Goal: Task Accomplishment & Management: Manage account settings

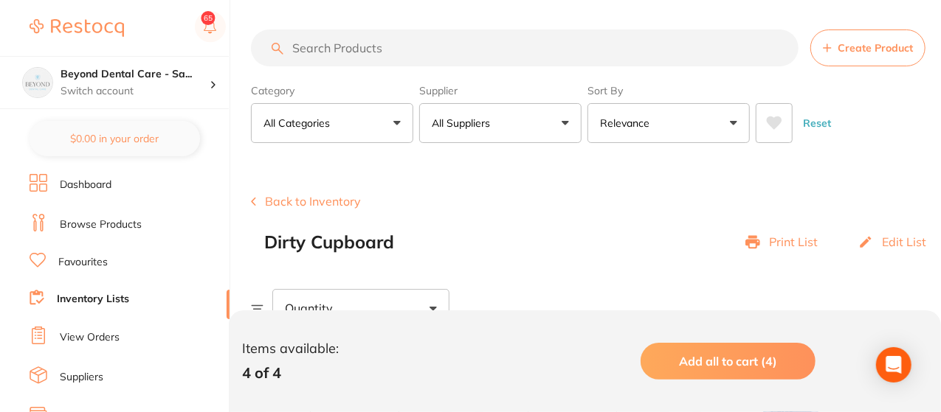
click at [97, 300] on link "Inventory Lists" at bounding box center [93, 299] width 72 height 15
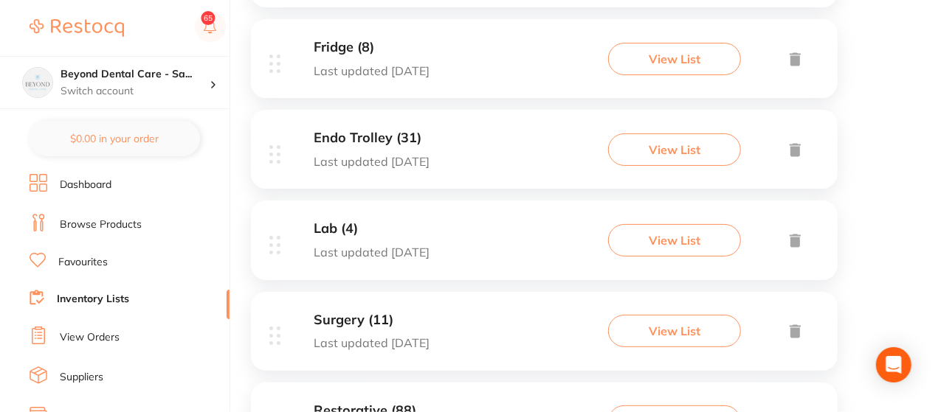
scroll to position [413, 0]
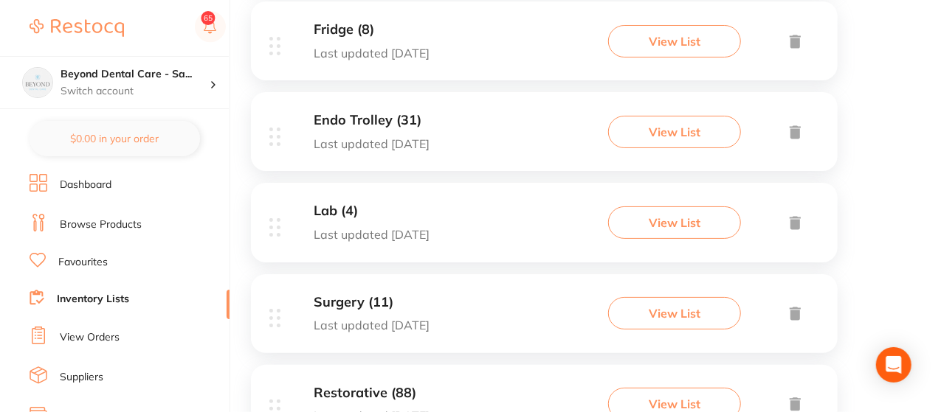
click at [655, 232] on button "View List" at bounding box center [674, 223] width 133 height 32
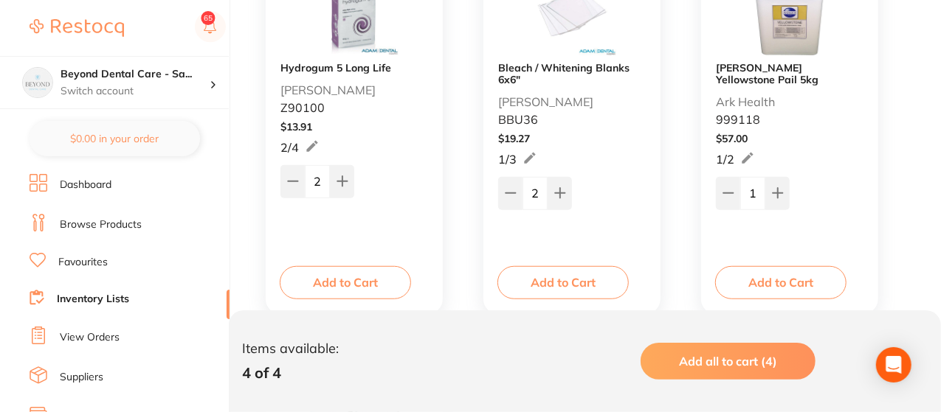
scroll to position [413, 0]
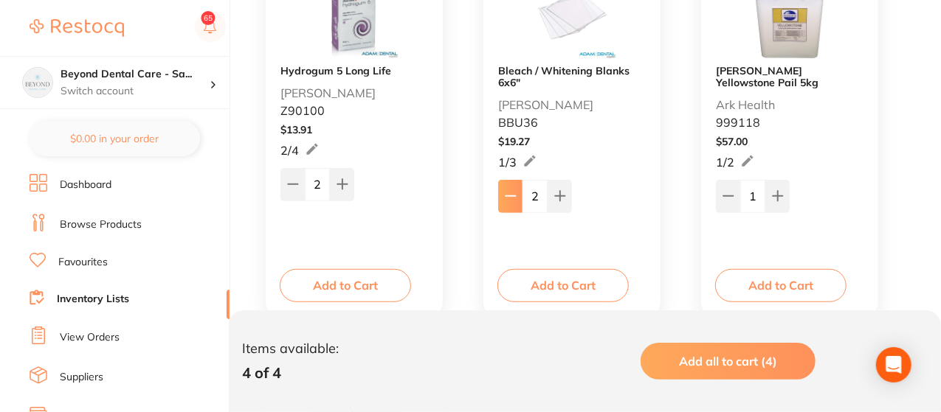
click at [508, 190] on icon at bounding box center [511, 196] width 12 height 12
type input "1"
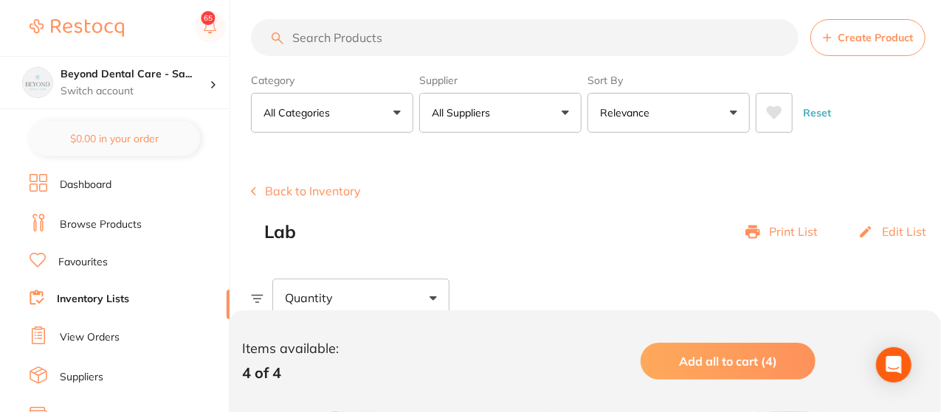
scroll to position [0, 0]
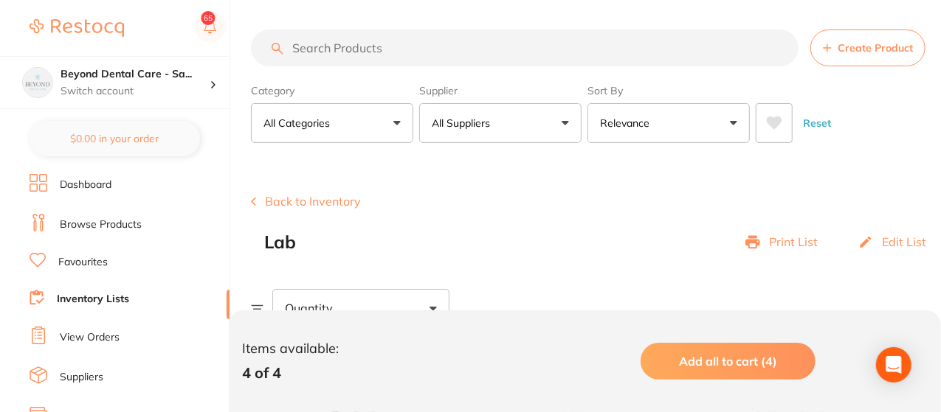
click at [107, 297] on link "Inventory Lists" at bounding box center [93, 299] width 72 height 15
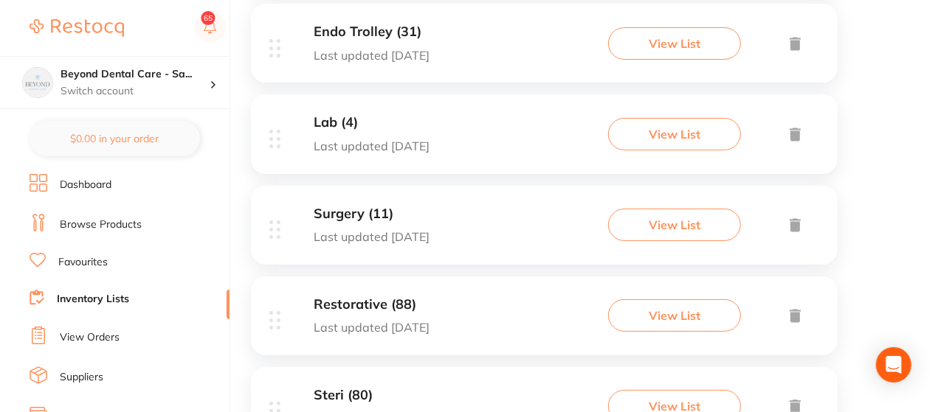
scroll to position [531, 0]
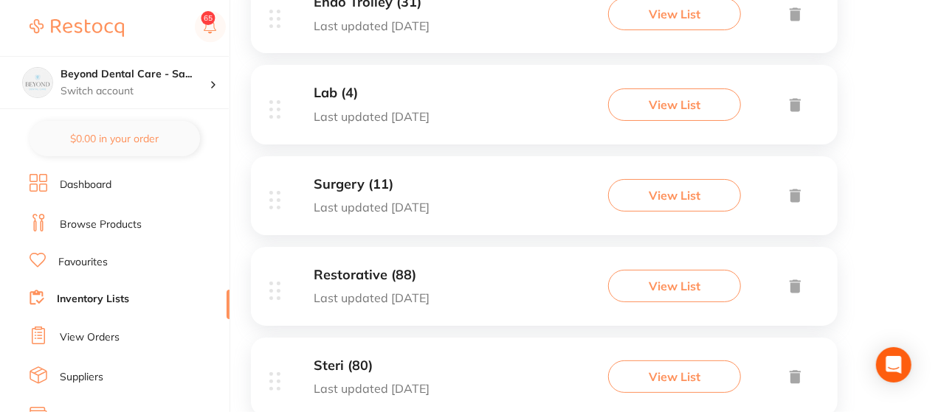
click at [722, 194] on button "View List" at bounding box center [674, 195] width 133 height 32
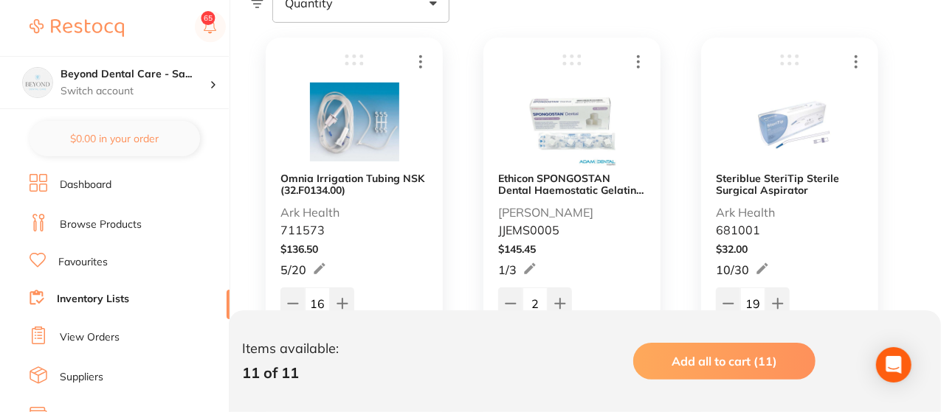
scroll to position [325, 0]
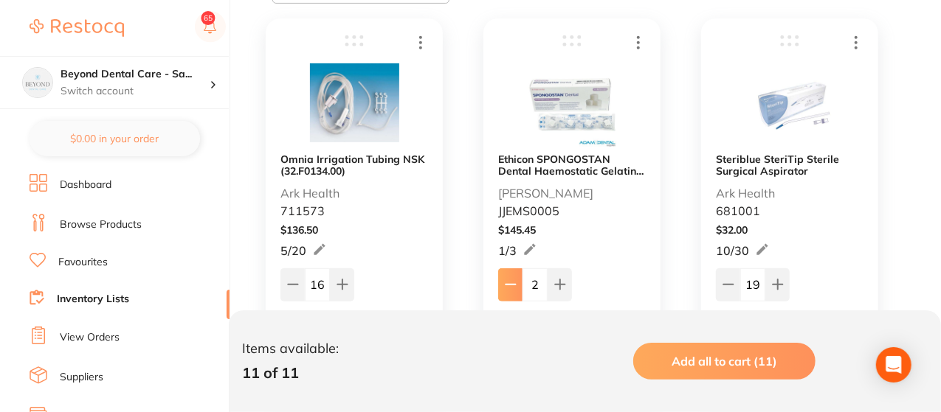
click at [512, 283] on icon at bounding box center [511, 285] width 12 height 12
type input "1"
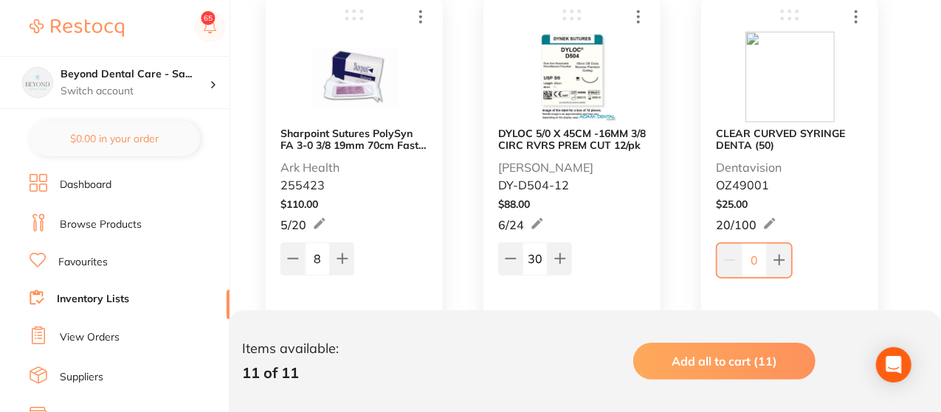
scroll to position [767, 0]
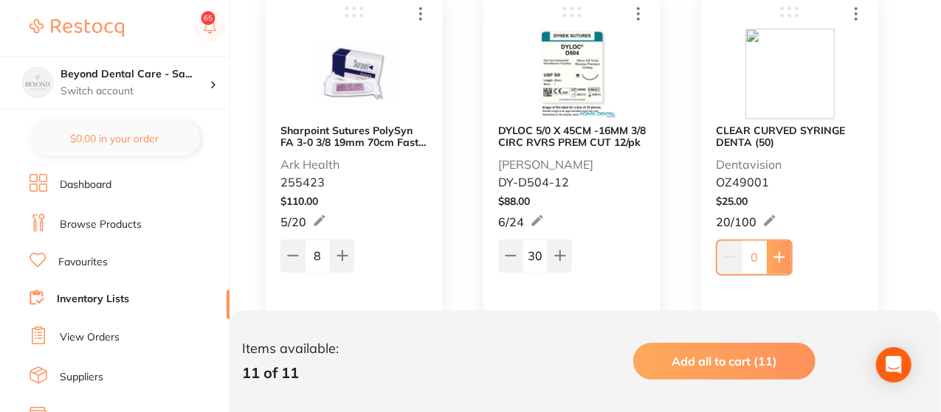
click at [787, 255] on button at bounding box center [779, 257] width 24 height 32
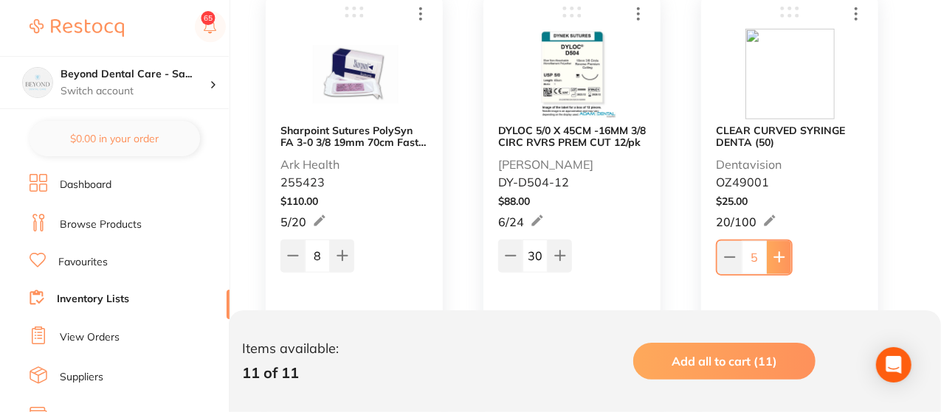
click at [787, 255] on button at bounding box center [779, 257] width 24 height 32
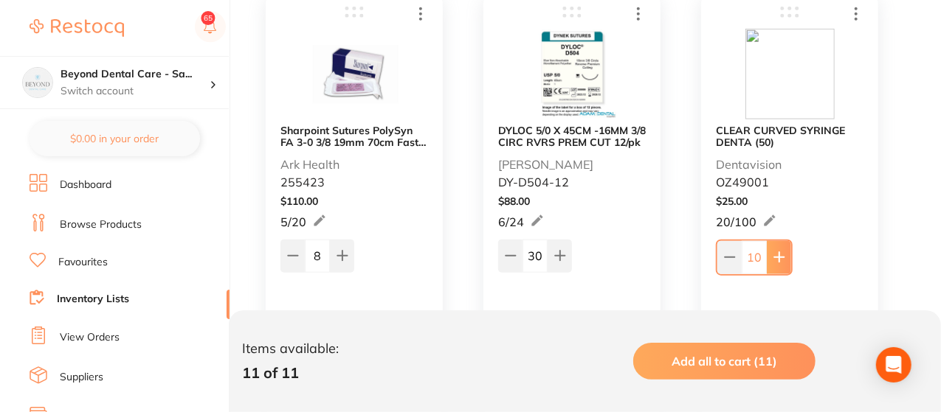
click at [787, 255] on button at bounding box center [779, 257] width 24 height 32
drag, startPoint x: 787, startPoint y: 255, endPoint x: 696, endPoint y: 252, distance: 90.8
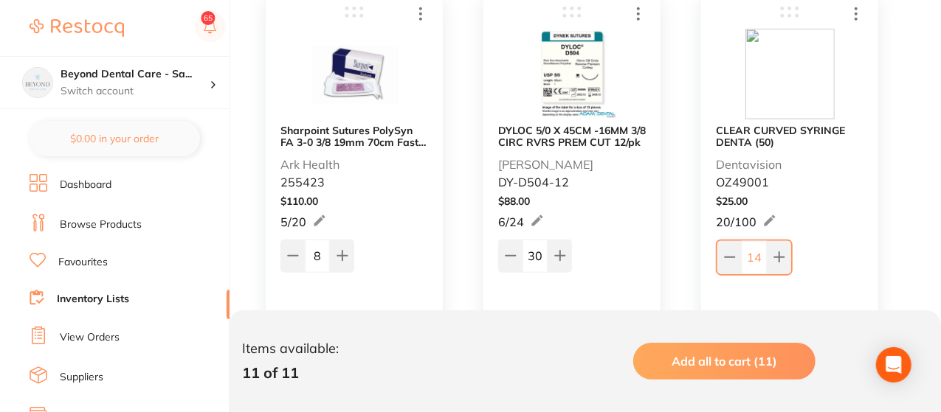
click at [696, 252] on div "Omnia Irrigation Tubing NSK (32.F0134.00) Ark Health 711573 $ 136.50 5 / 20 16 …" at bounding box center [585, 396] width 668 height 1671
click at [782, 256] on icon at bounding box center [779, 258] width 10 height 10
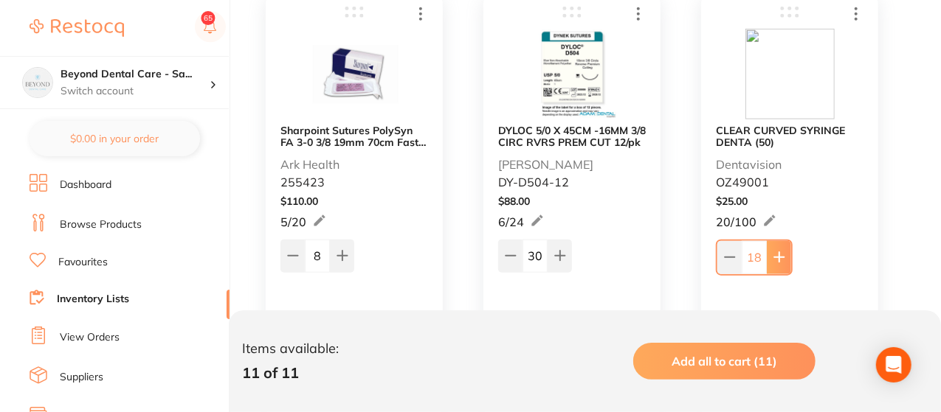
click at [782, 256] on icon at bounding box center [779, 258] width 10 height 10
click at [782, 256] on icon at bounding box center [778, 256] width 12 height 12
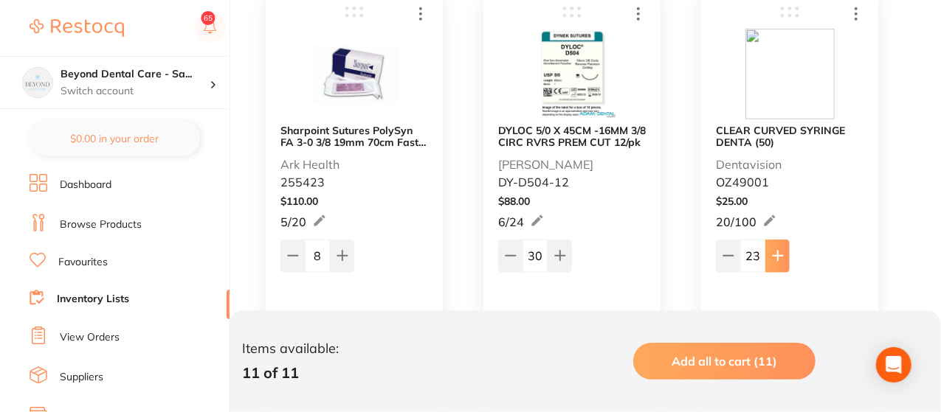
click at [782, 256] on icon at bounding box center [778, 256] width 12 height 12
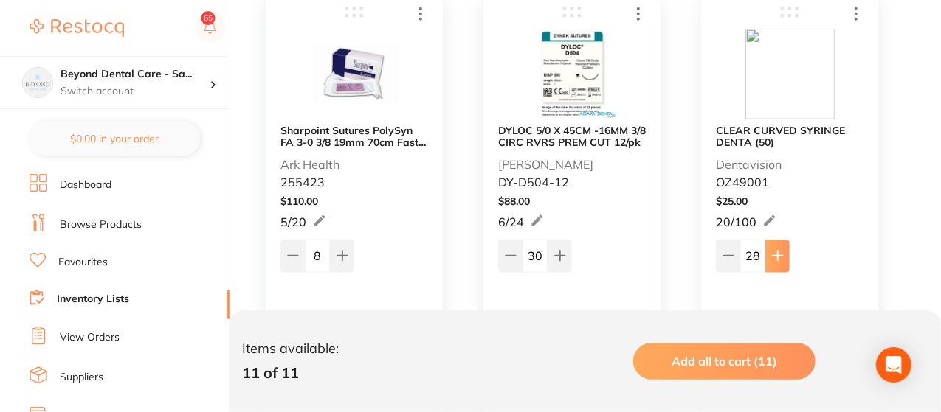
click at [782, 256] on icon at bounding box center [778, 256] width 12 height 12
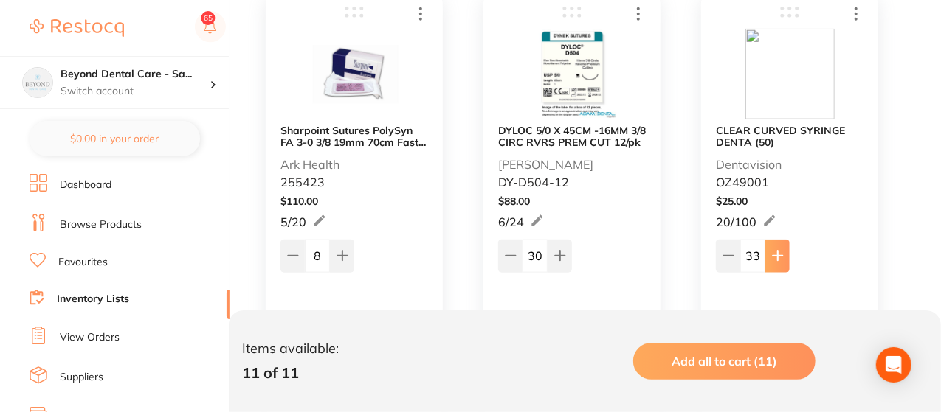
click at [782, 256] on icon at bounding box center [778, 256] width 12 height 12
click at [781, 256] on icon at bounding box center [778, 256] width 12 height 12
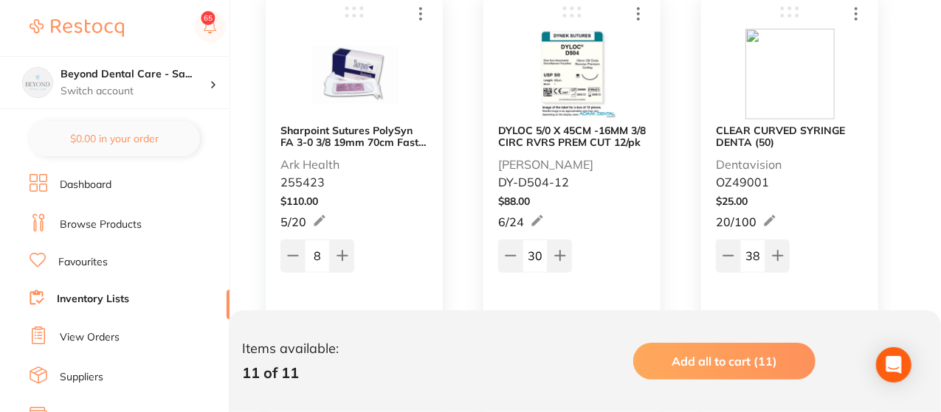
click at [764, 260] on input "38" at bounding box center [752, 256] width 25 height 32
click at [777, 254] on icon at bounding box center [778, 257] width 10 height 10
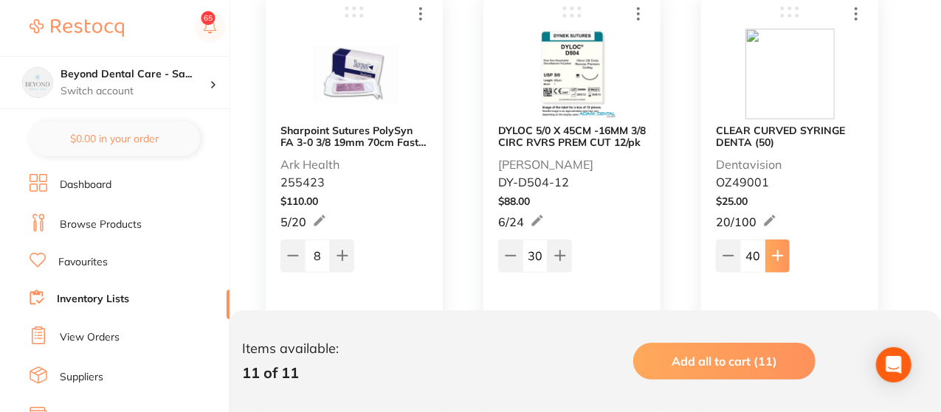
click at [777, 254] on icon at bounding box center [778, 257] width 10 height 10
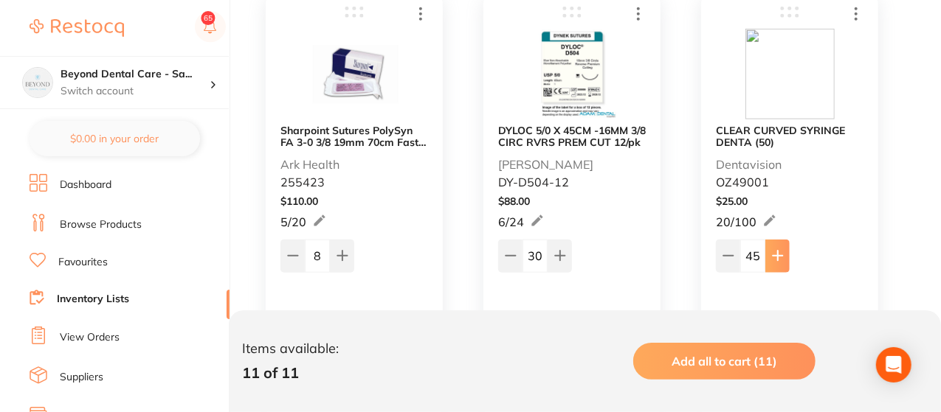
click at [777, 254] on icon at bounding box center [778, 257] width 10 height 10
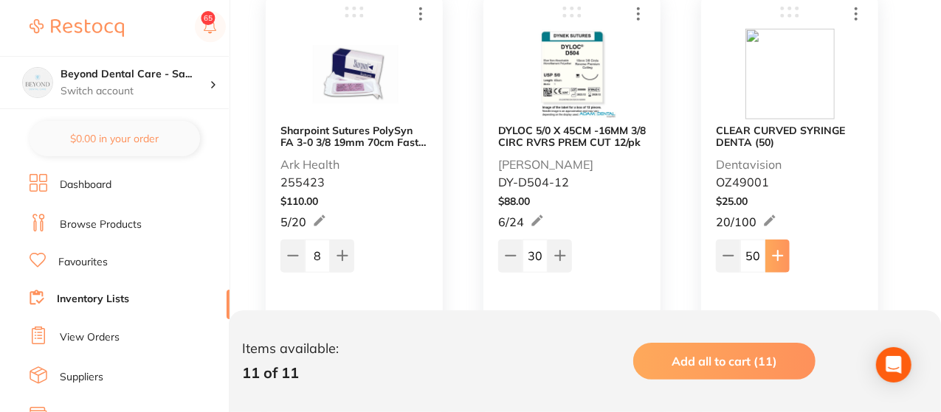
click at [777, 254] on icon at bounding box center [778, 257] width 10 height 10
drag, startPoint x: 777, startPoint y: 254, endPoint x: 777, endPoint y: 244, distance: 9.6
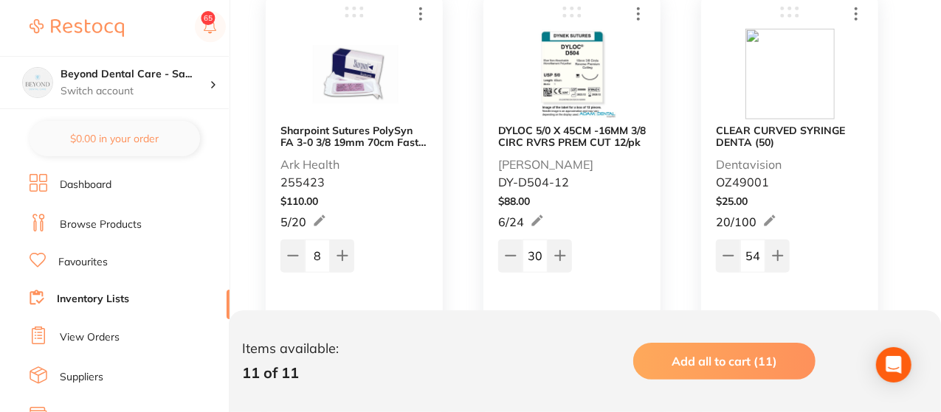
click at [777, 244] on div "Omnia Irrigation Tubing NSK (32.F0134.00) Ark Health 711573 $ 136.50 5 / 20 16 …" at bounding box center [585, 396] width 668 height 1671
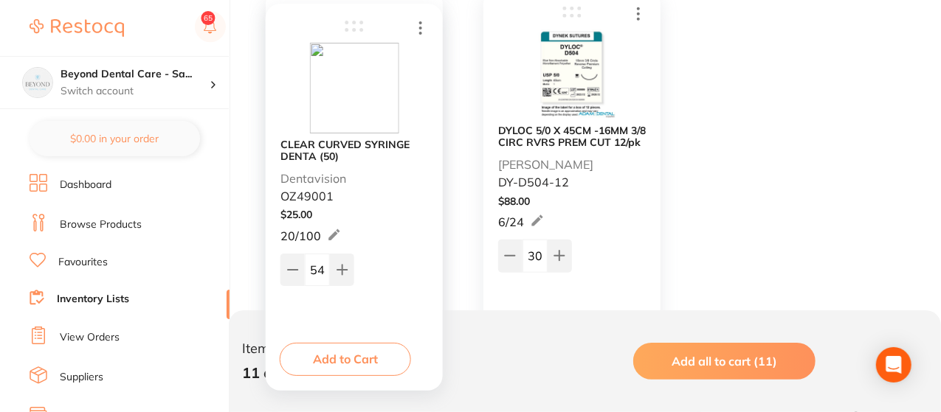
click at [777, 244] on div "Omnia Irrigation Tubing NSK (32.F0134.00) Ark Health 711573 $ 136.50 5 / 20 16 …" at bounding box center [585, 396] width 668 height 1671
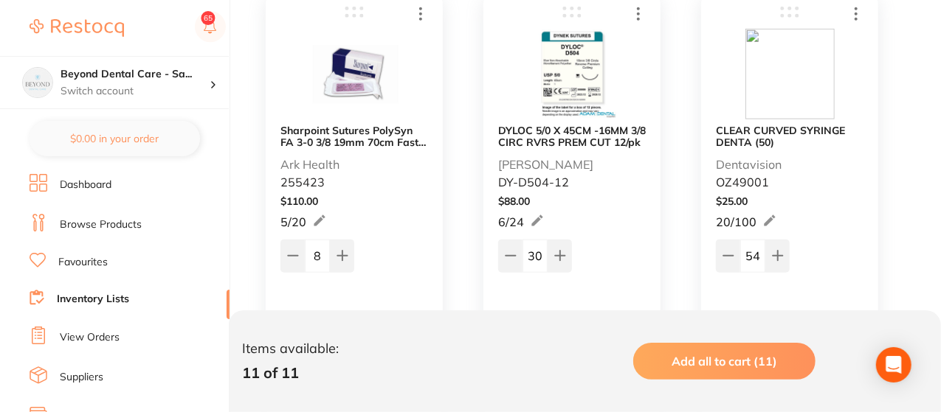
click at [777, 244] on div "Omnia Irrigation Tubing NSK (32.F0134.00) Ark Health 711573 $ 136.50 5 / 20 16 …" at bounding box center [585, 396] width 668 height 1671
click at [777, 244] on button at bounding box center [777, 256] width 24 height 32
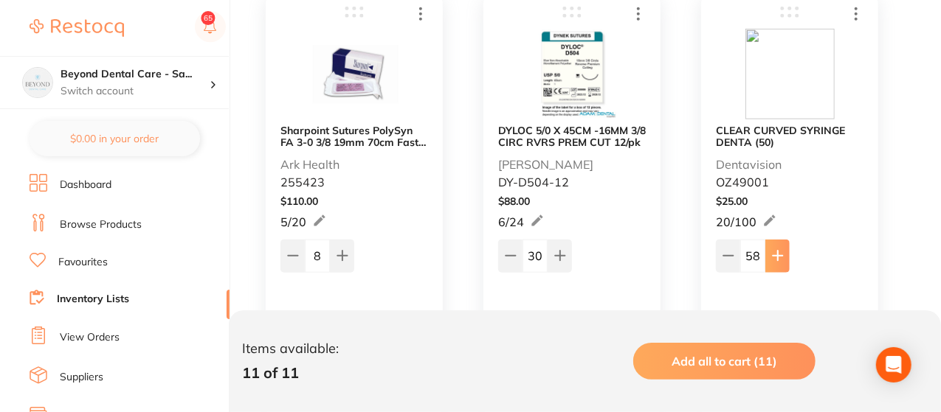
click at [777, 244] on button at bounding box center [777, 256] width 24 height 32
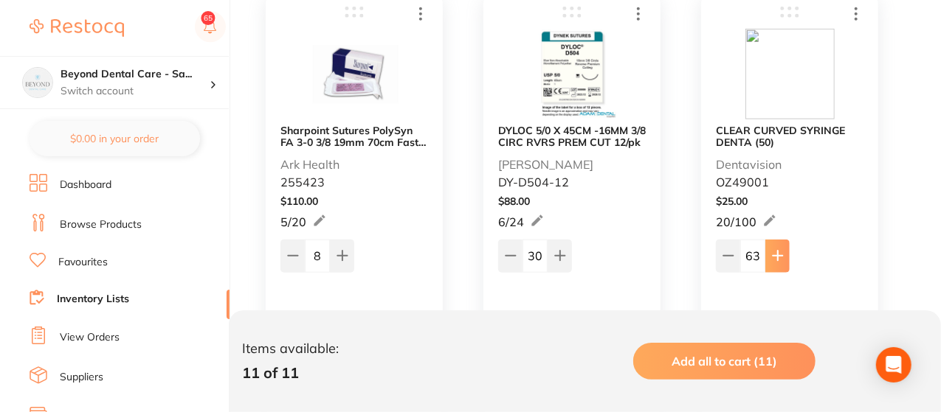
click at [777, 244] on button at bounding box center [777, 256] width 24 height 32
drag, startPoint x: 777, startPoint y: 244, endPoint x: 776, endPoint y: 237, distance: 7.5
click at [776, 237] on div "65" at bounding box center [790, 254] width 148 height 35
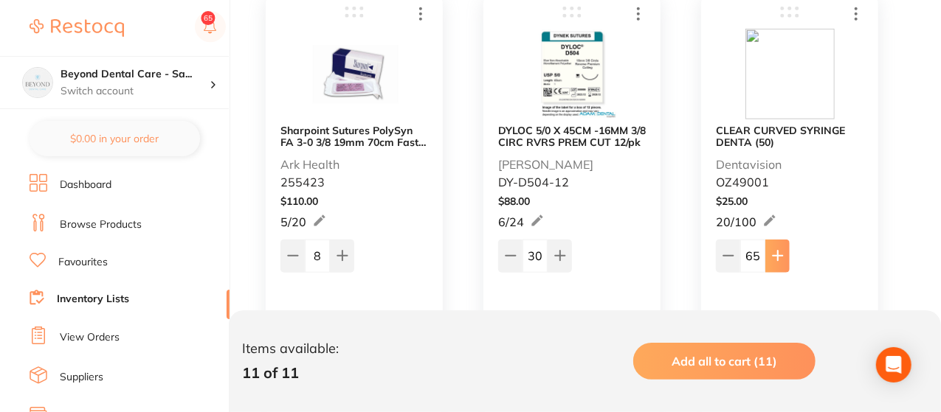
click at [778, 255] on icon at bounding box center [778, 257] width 10 height 10
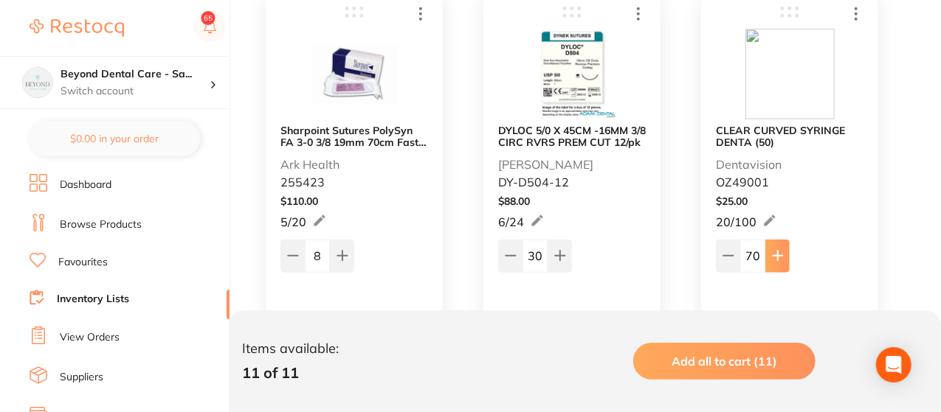
click at [778, 255] on icon at bounding box center [778, 257] width 10 height 10
type input "71"
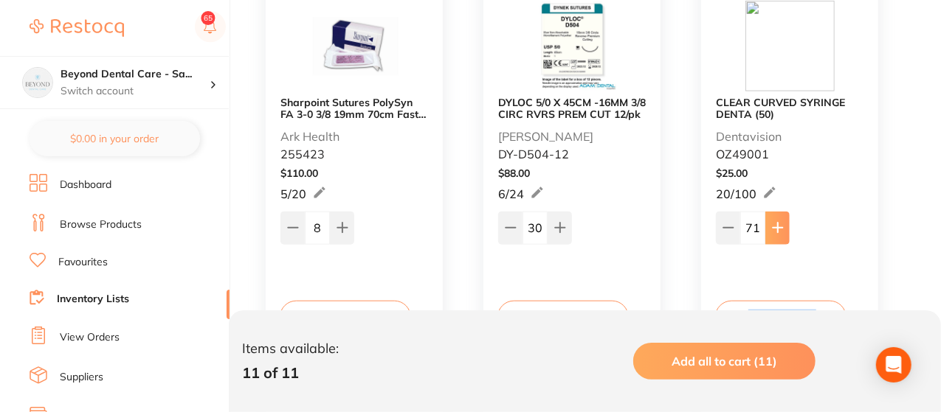
scroll to position [797, 0]
click at [725, 222] on icon at bounding box center [728, 227] width 12 height 12
type input "70"
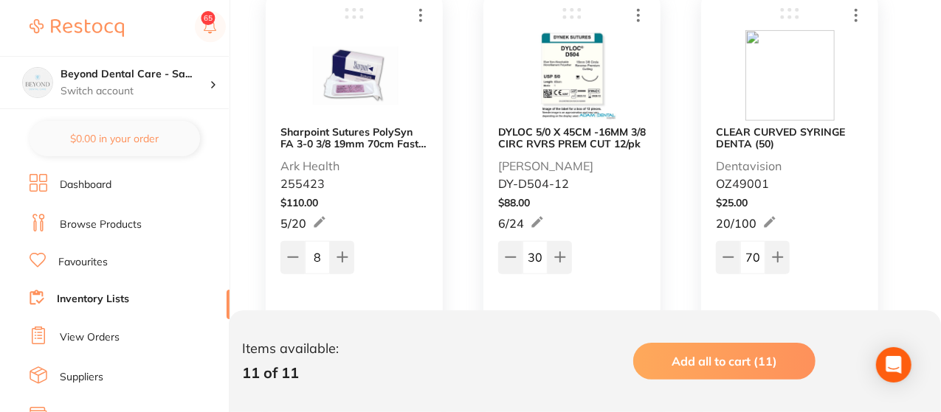
scroll to position [767, 0]
click at [289, 256] on icon at bounding box center [293, 256] width 10 height 0
type input "6"
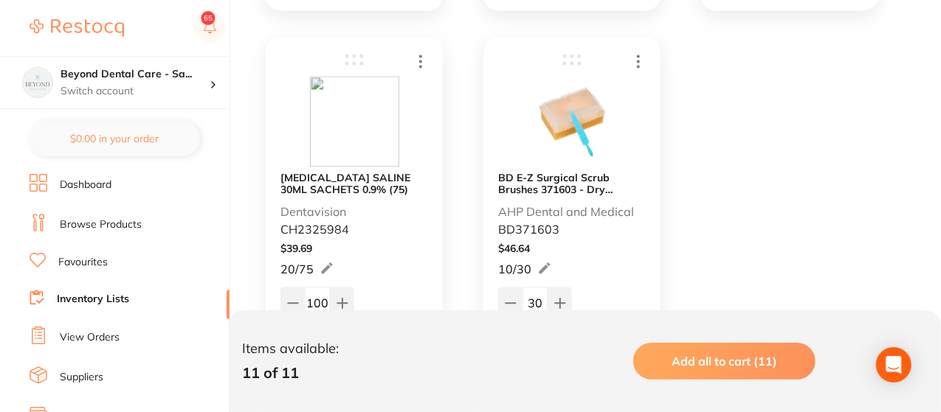
scroll to position [1564, 0]
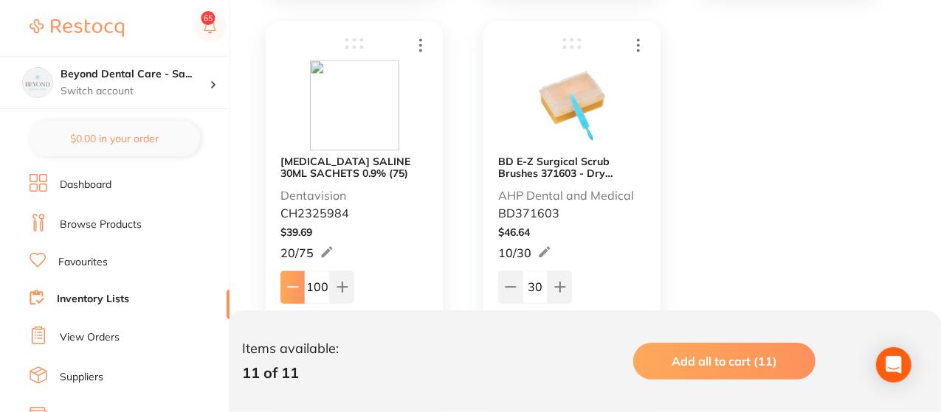
click at [291, 283] on icon at bounding box center [293, 287] width 12 height 12
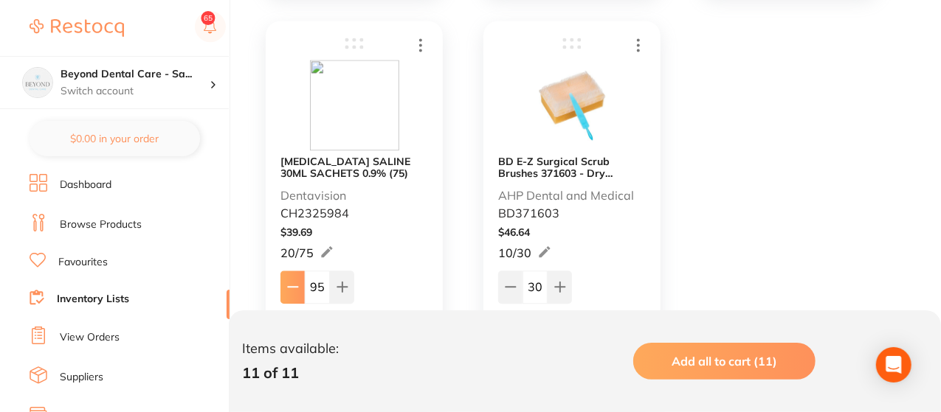
click at [291, 283] on icon at bounding box center [293, 287] width 12 height 12
click at [289, 277] on button at bounding box center [292, 287] width 24 height 32
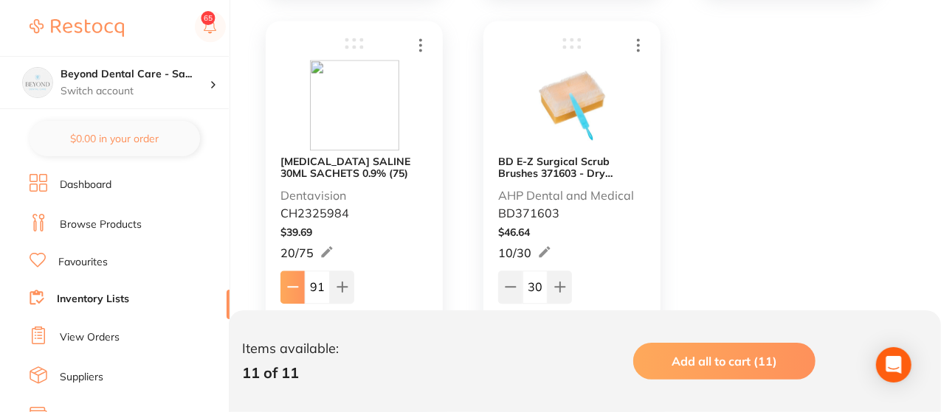
click at [289, 277] on button at bounding box center [292, 287] width 24 height 32
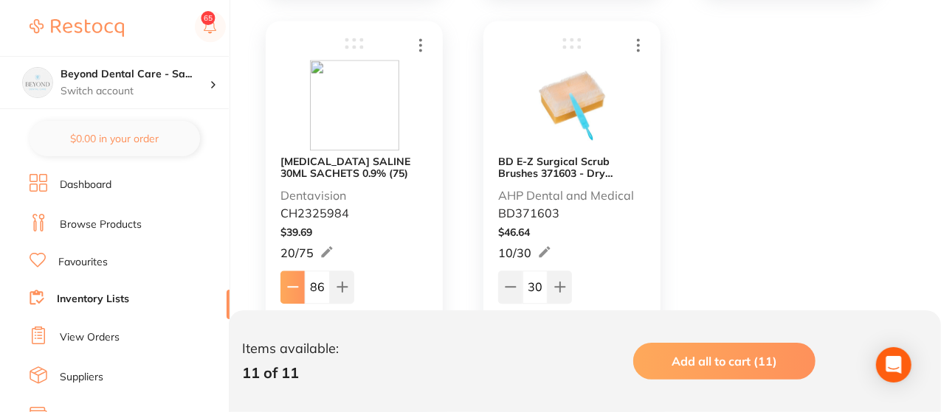
click at [289, 277] on button at bounding box center [292, 287] width 24 height 32
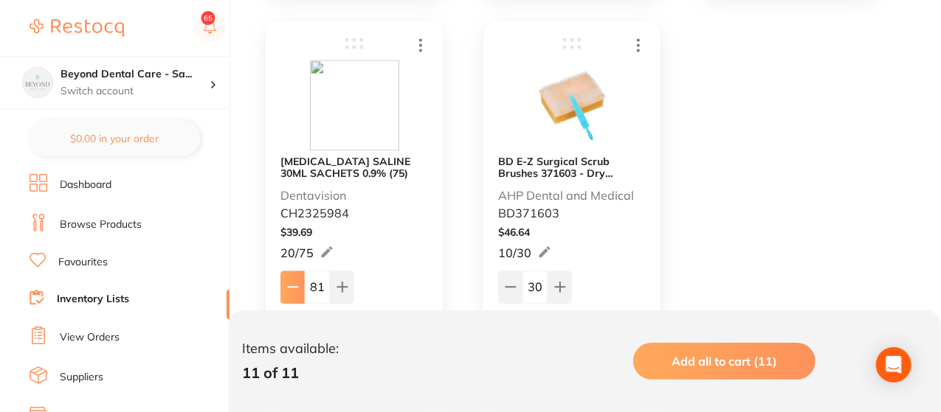
click at [289, 277] on button at bounding box center [292, 287] width 24 height 32
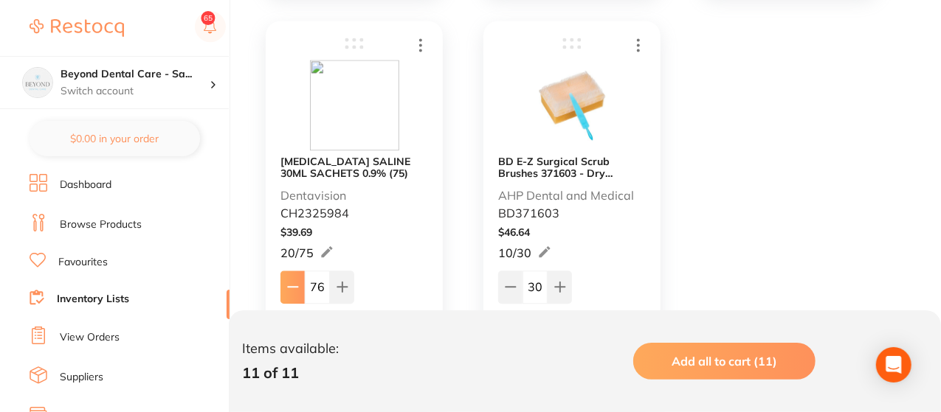
click at [289, 277] on button at bounding box center [292, 287] width 24 height 32
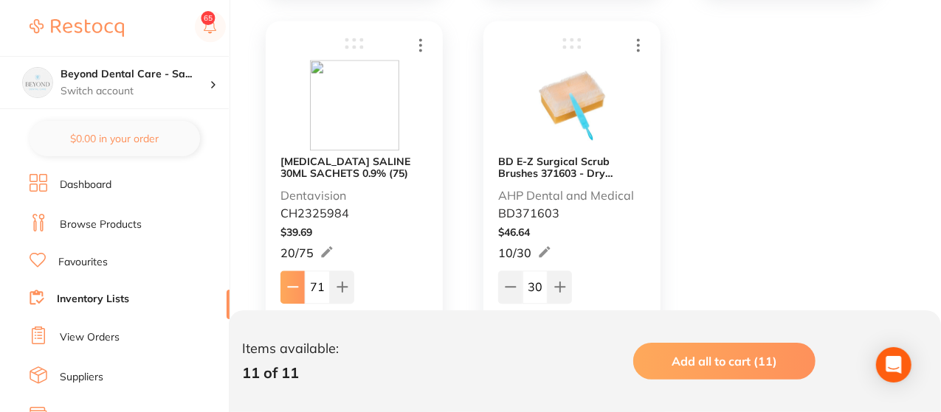
click at [289, 277] on button at bounding box center [292, 287] width 24 height 32
click at [342, 283] on icon at bounding box center [342, 287] width 12 height 12
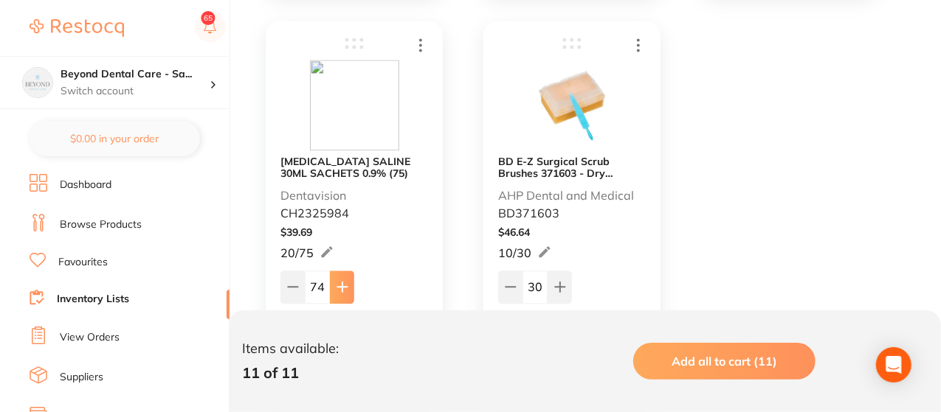
click at [342, 283] on icon at bounding box center [342, 287] width 12 height 12
type input "75"
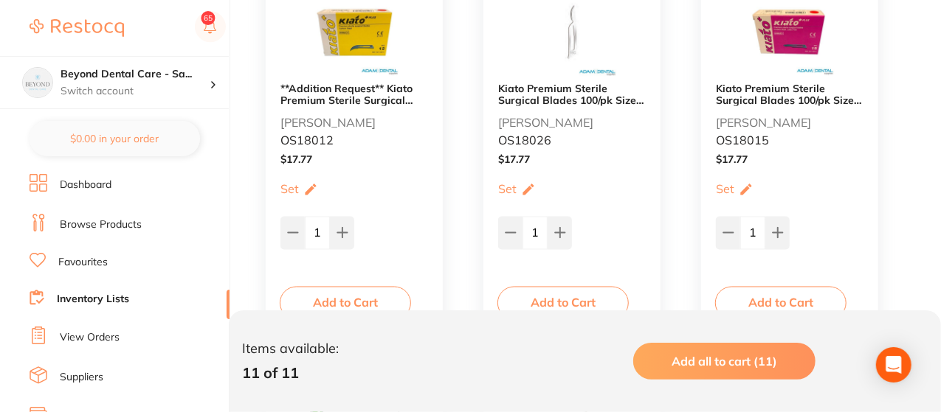
scroll to position [1210, 0]
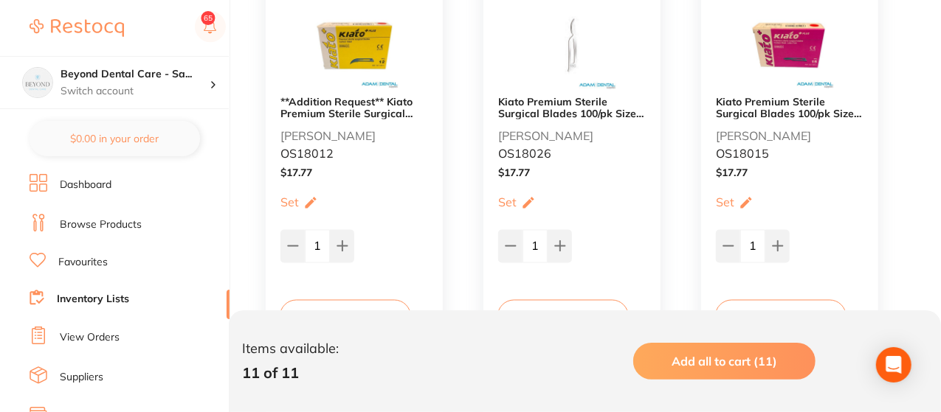
click at [598, 100] on b "Kiato Premium Sterile Surgical Blades 100/pk Size 15C" at bounding box center [572, 108] width 148 height 24
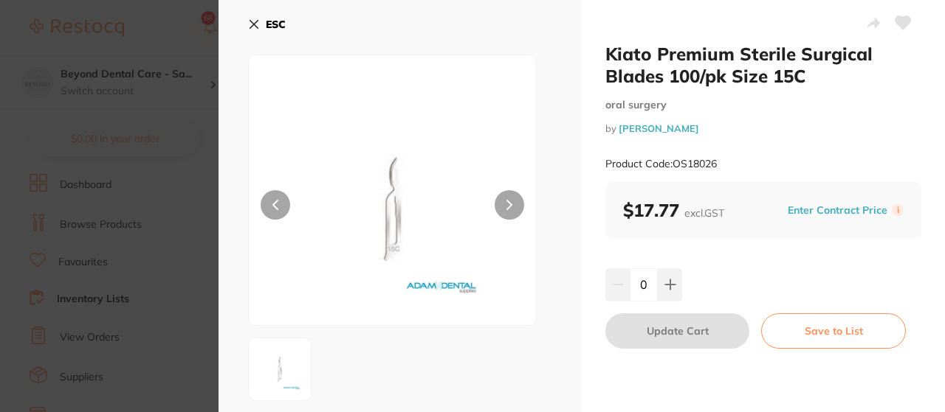
click at [251, 21] on icon at bounding box center [254, 25] width 8 height 8
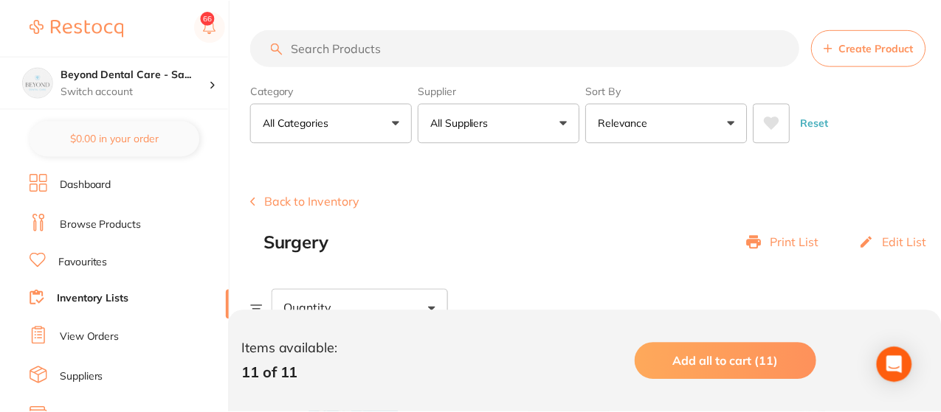
scroll to position [1210, 0]
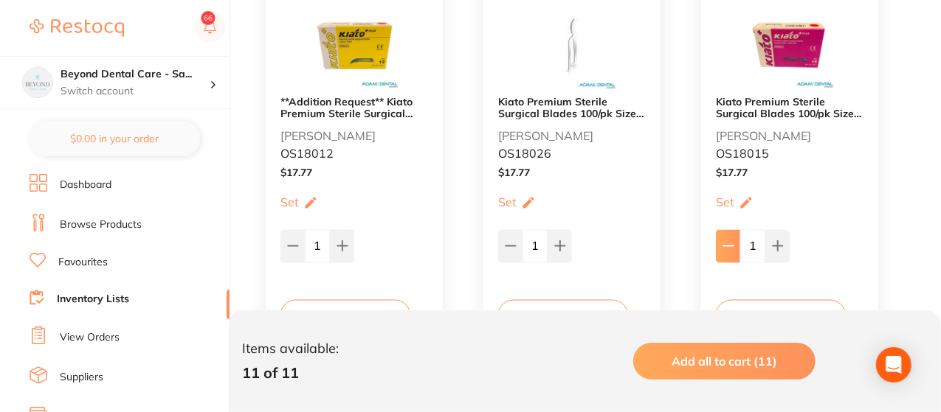
click at [731, 243] on icon at bounding box center [728, 247] width 12 height 12
type input "0"
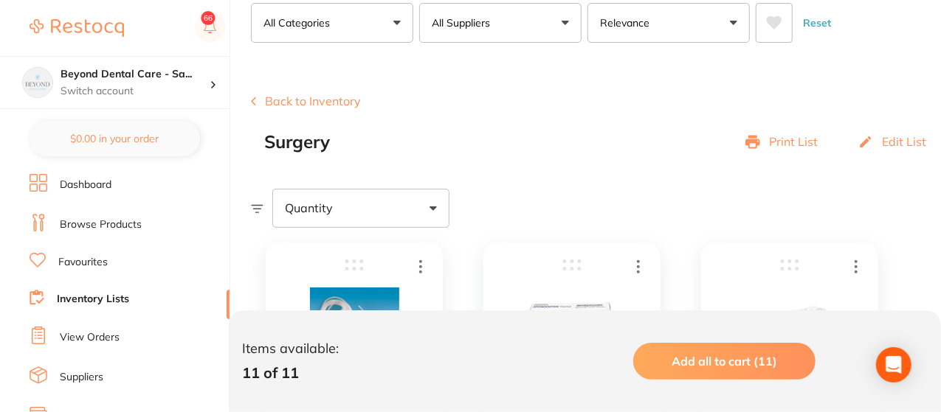
scroll to position [89, 0]
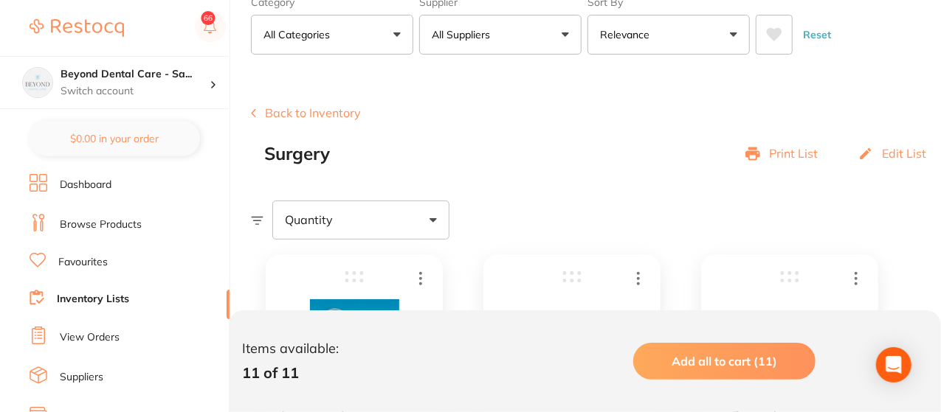
click at [320, 116] on button "Back to Inventory" at bounding box center [306, 112] width 110 height 13
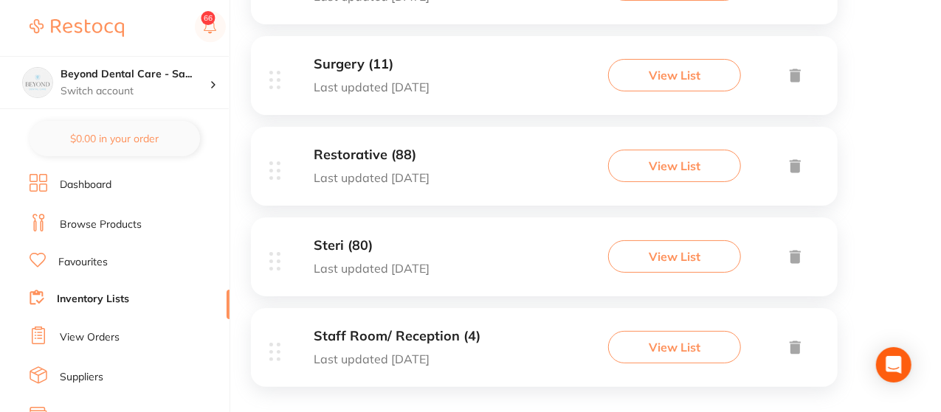
scroll to position [666, 0]
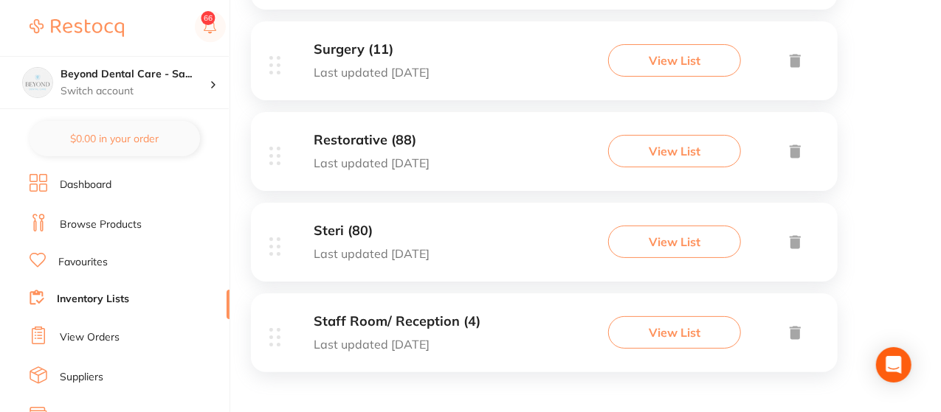
click at [632, 327] on button "View List" at bounding box center [674, 333] width 133 height 32
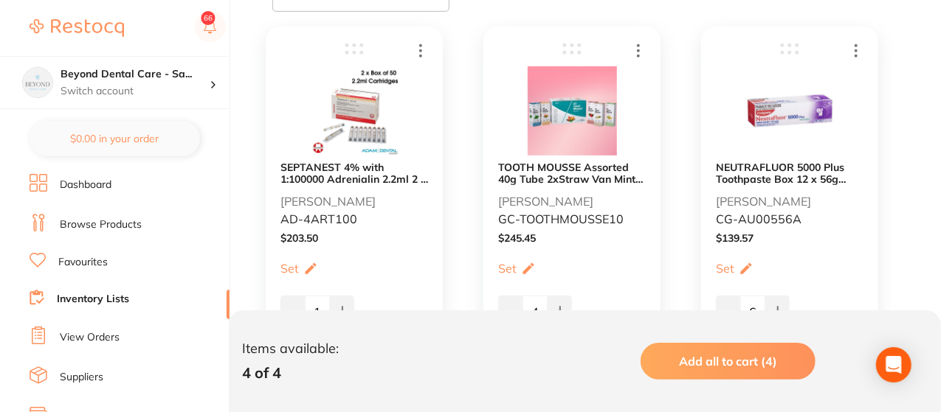
scroll to position [354, 0]
